Goal: Navigation & Orientation: Find specific page/section

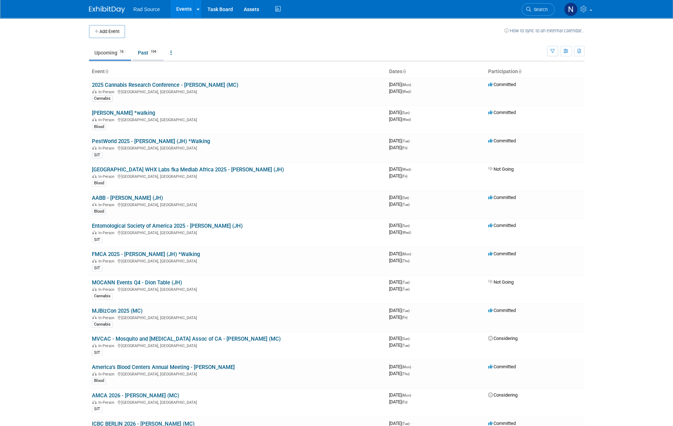
click at [142, 53] on link "Past 194" at bounding box center [147, 53] width 31 height 14
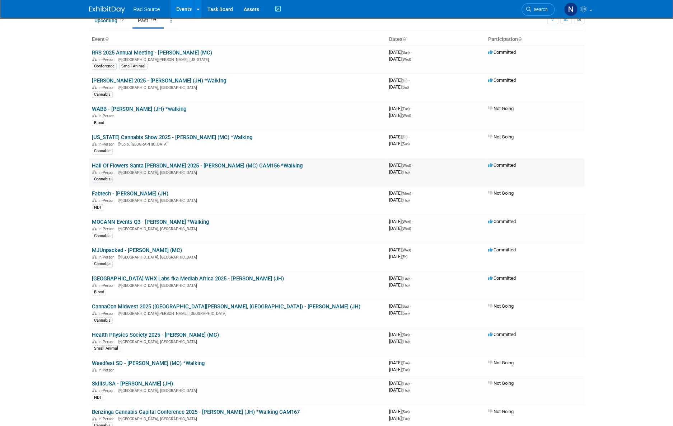
scroll to position [65, 0]
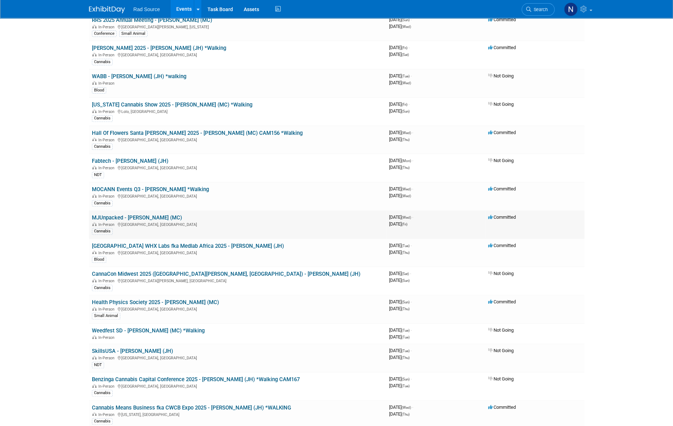
click at [115, 216] on link "MJUnpacked - [PERSON_NAME] (MC)" at bounding box center [137, 218] width 90 height 6
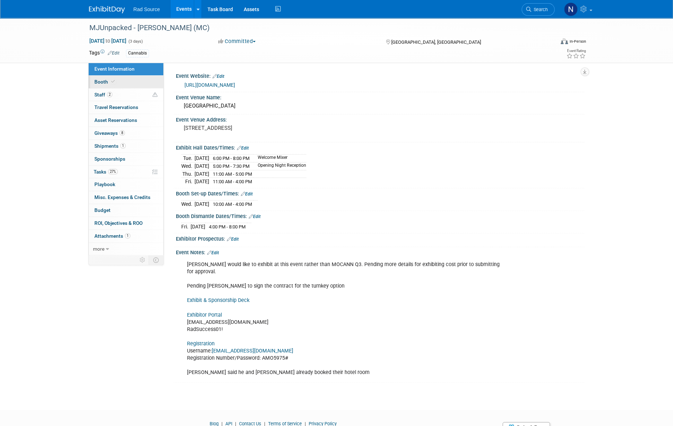
click at [100, 83] on span "Booth" at bounding box center [105, 82] width 22 height 6
